Goal: Navigation & Orientation: Find specific page/section

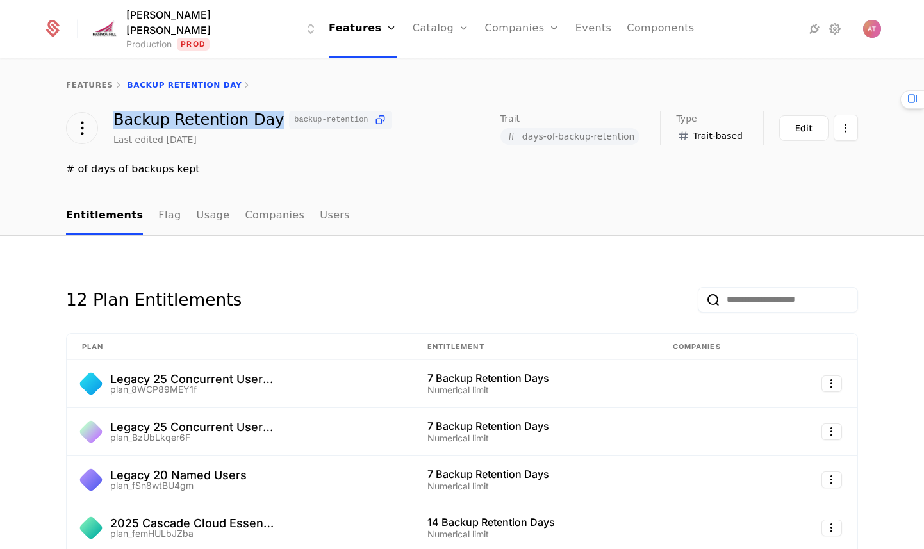
drag, startPoint x: 109, startPoint y: 124, endPoint x: 258, endPoint y: 123, distance: 148.6
click at [258, 123] on div "Backup Retention Day backup-retention" at bounding box center [252, 120] width 279 height 19
copy div "Backup Retention Day"
click at [174, 140] on div "Last edited [DATE]" at bounding box center [154, 139] width 83 height 13
click at [94, 133] on div "Backup Retention Day backup-retention Last edited 5 months ago" at bounding box center [229, 128] width 326 height 35
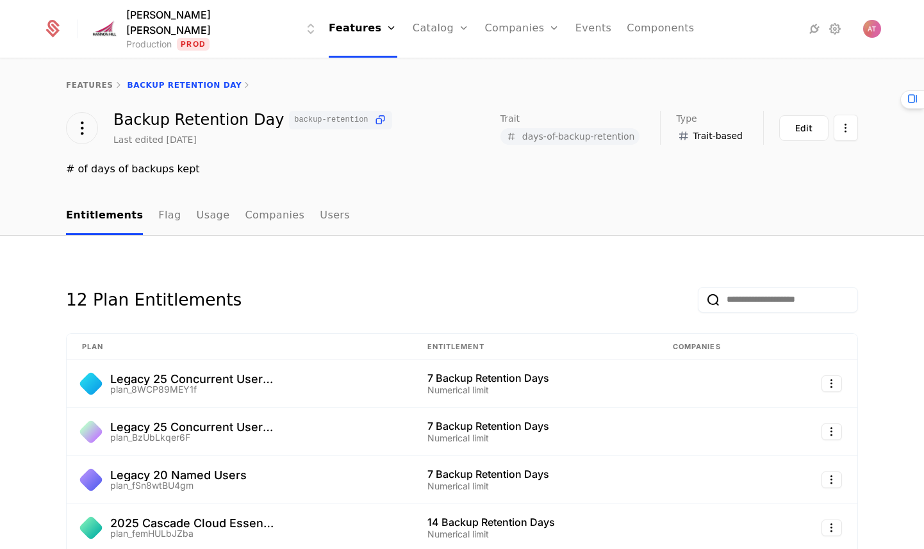
click at [90, 131] on div at bounding box center [82, 128] width 32 height 32
click at [84, 131] on icon at bounding box center [81, 128] width 23 height 23
click at [76, 128] on icon at bounding box center [81, 128] width 23 height 23
click at [834, 115] on html "[PERSON_NAME] [PERSON_NAME] Production Prod Features Features Flags Catalog Pla…" at bounding box center [462, 274] width 924 height 549
click at [839, 93] on html "[PERSON_NAME] [PERSON_NAME] Production Prod Features Features Flags Catalog Pla…" at bounding box center [462, 274] width 924 height 549
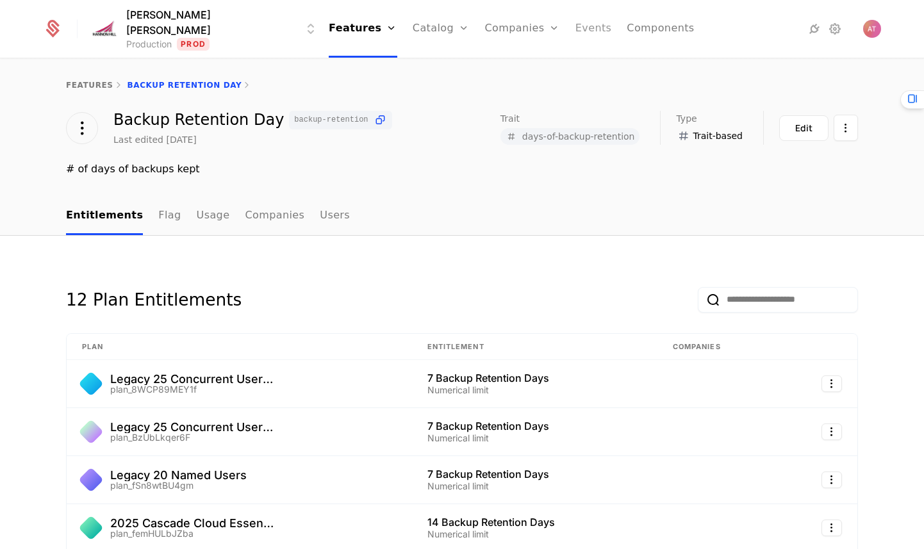
click at [575, 26] on link "Events" at bounding box center [593, 29] width 37 height 58
click at [843, 136] on html "[PERSON_NAME] [PERSON_NAME] Production Prod Features Features Flags Catalog Pla…" at bounding box center [462, 274] width 924 height 549
click at [842, 136] on html "[PERSON_NAME] [PERSON_NAME] Production Prod Features Features Flags Catalog Pla…" at bounding box center [462, 274] width 924 height 549
drag, startPoint x: 527, startPoint y: 138, endPoint x: 629, endPoint y: 138, distance: 101.9
click at [624, 138] on span "days-of-backup-retention" at bounding box center [578, 136] width 113 height 9
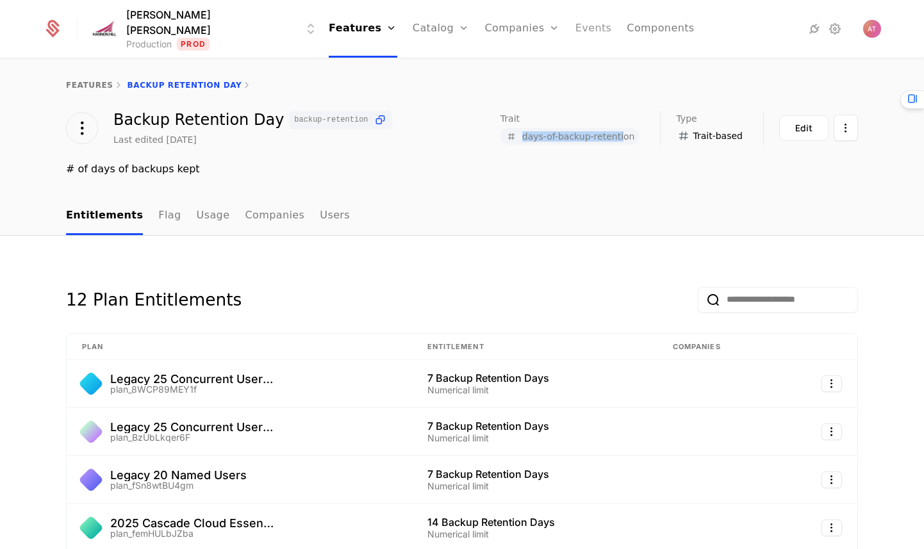
click at [575, 29] on link "Events" at bounding box center [593, 29] width 37 height 58
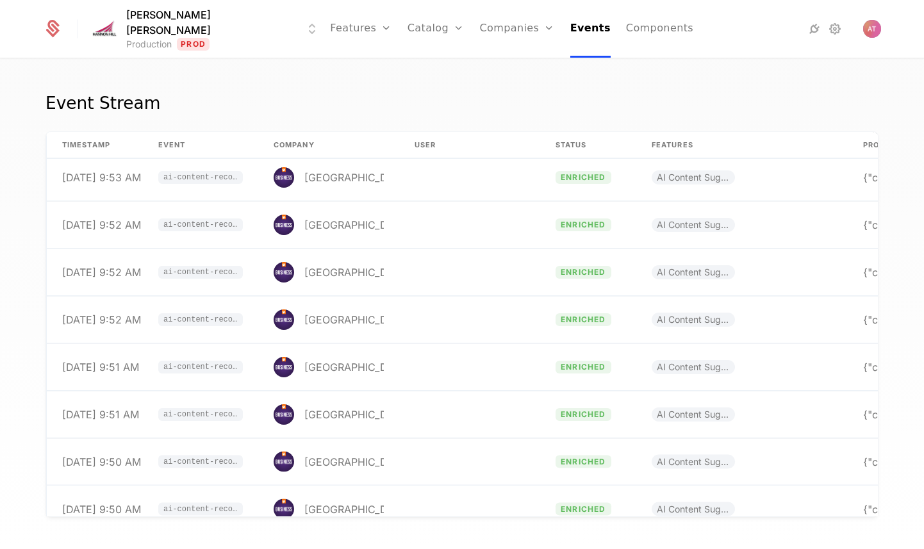
scroll to position [9991, 0]
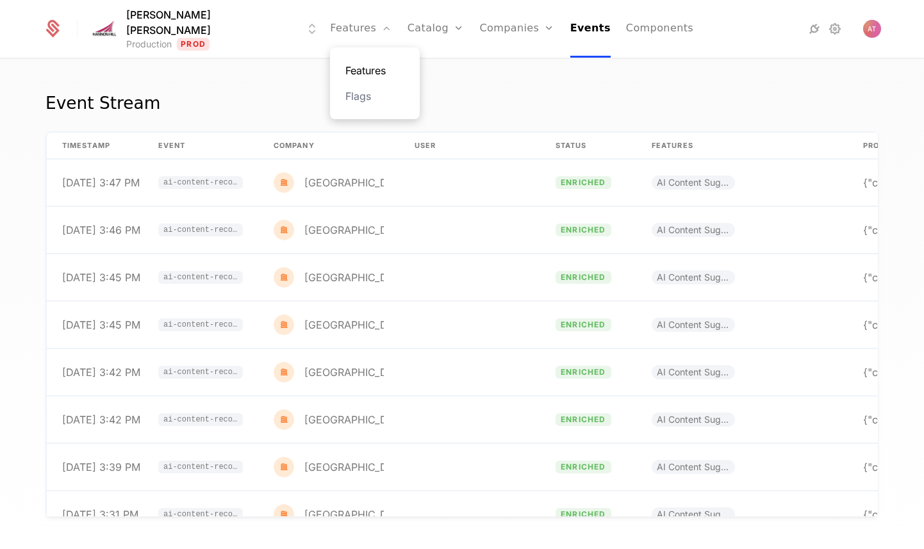
click at [349, 78] on link "Features" at bounding box center [374, 70] width 59 height 15
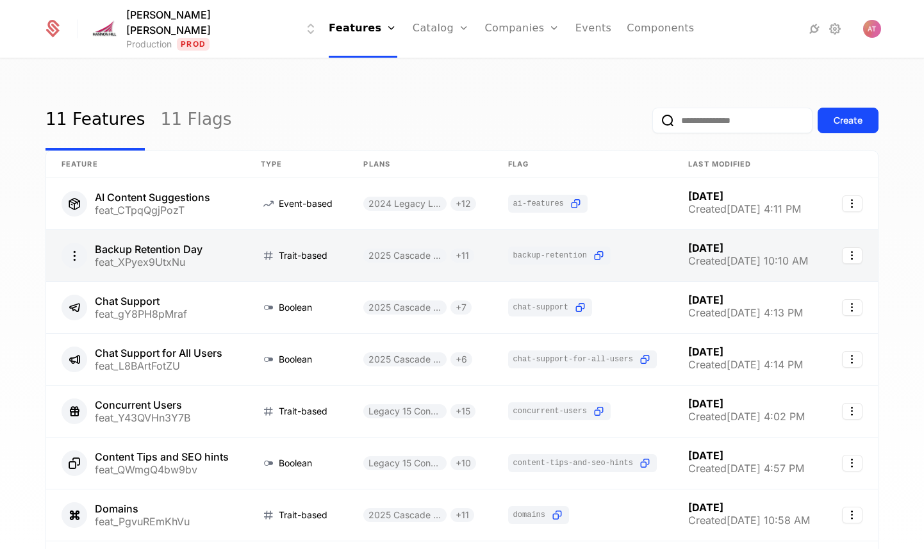
click at [860, 266] on link at bounding box center [852, 255] width 51 height 51
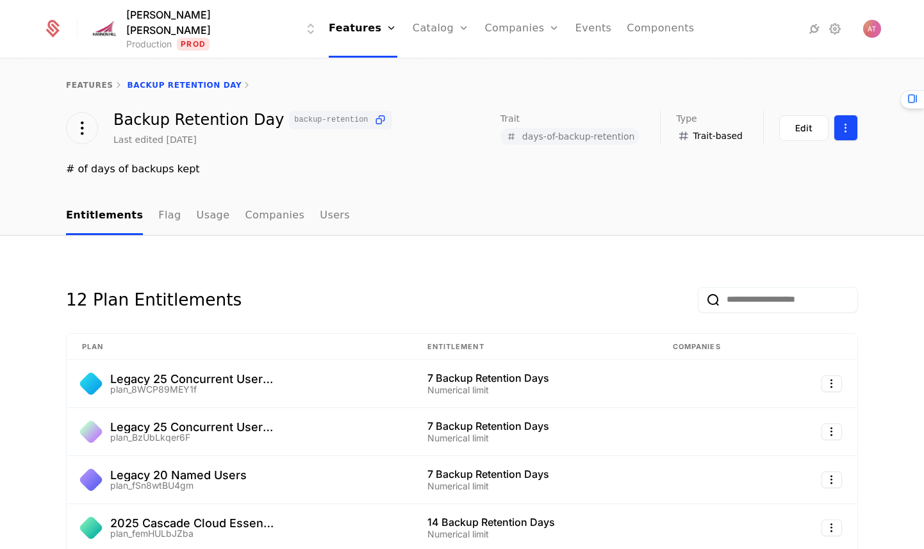
click at [837, 120] on html "[PERSON_NAME] [PERSON_NAME] Production Prod Features Features Flags Catalog Pla…" at bounding box center [462, 274] width 924 height 549
click at [850, 83] on html "[PERSON_NAME] [PERSON_NAME] Production Prod Features Features Flags Catalog Pla…" at bounding box center [462, 274] width 924 height 549
